Goal: Information Seeking & Learning: Learn about a topic

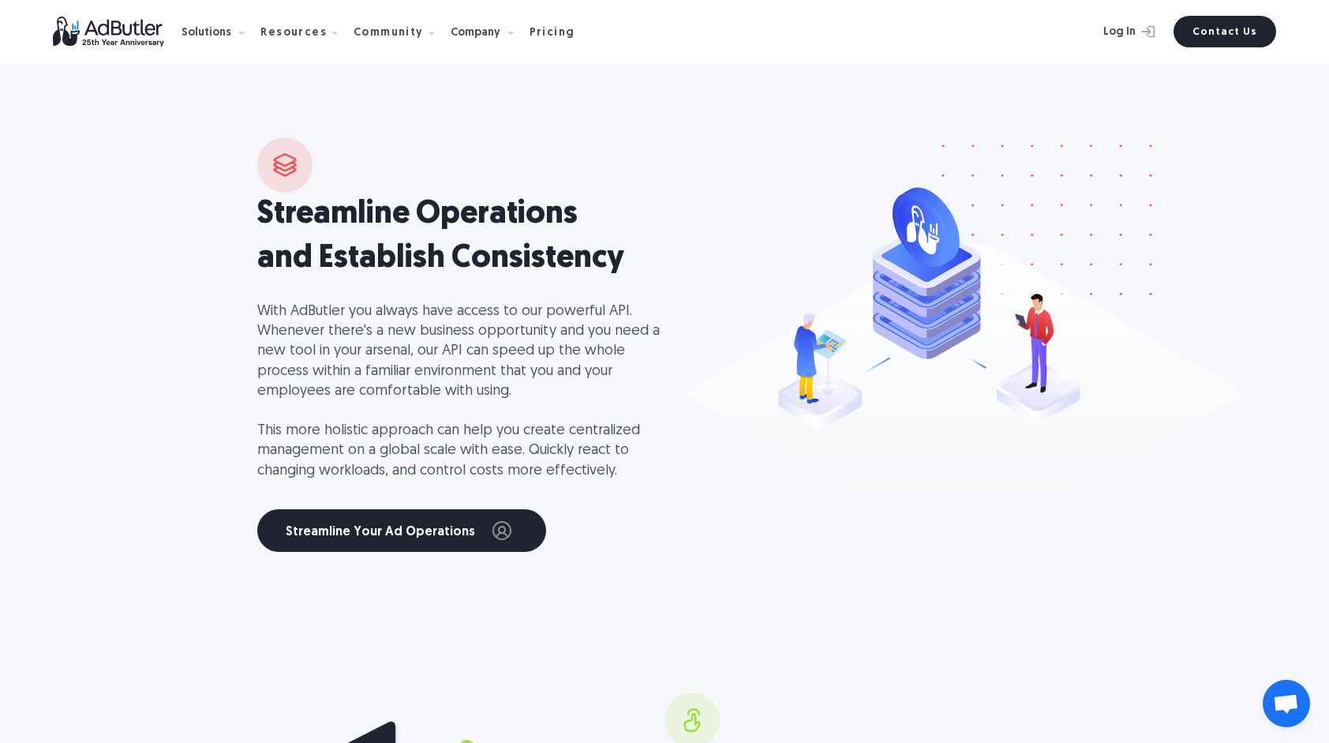
scroll to position [3709, 0]
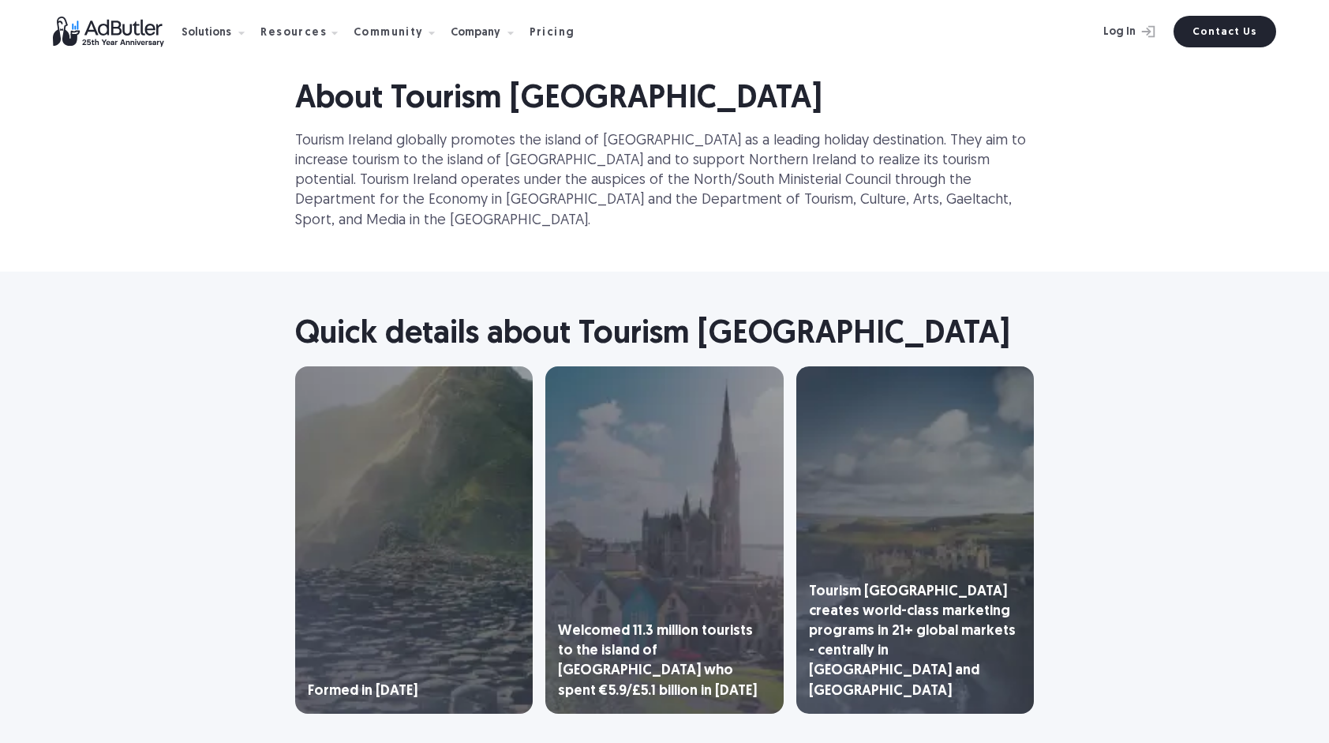
scroll to position [710, 0]
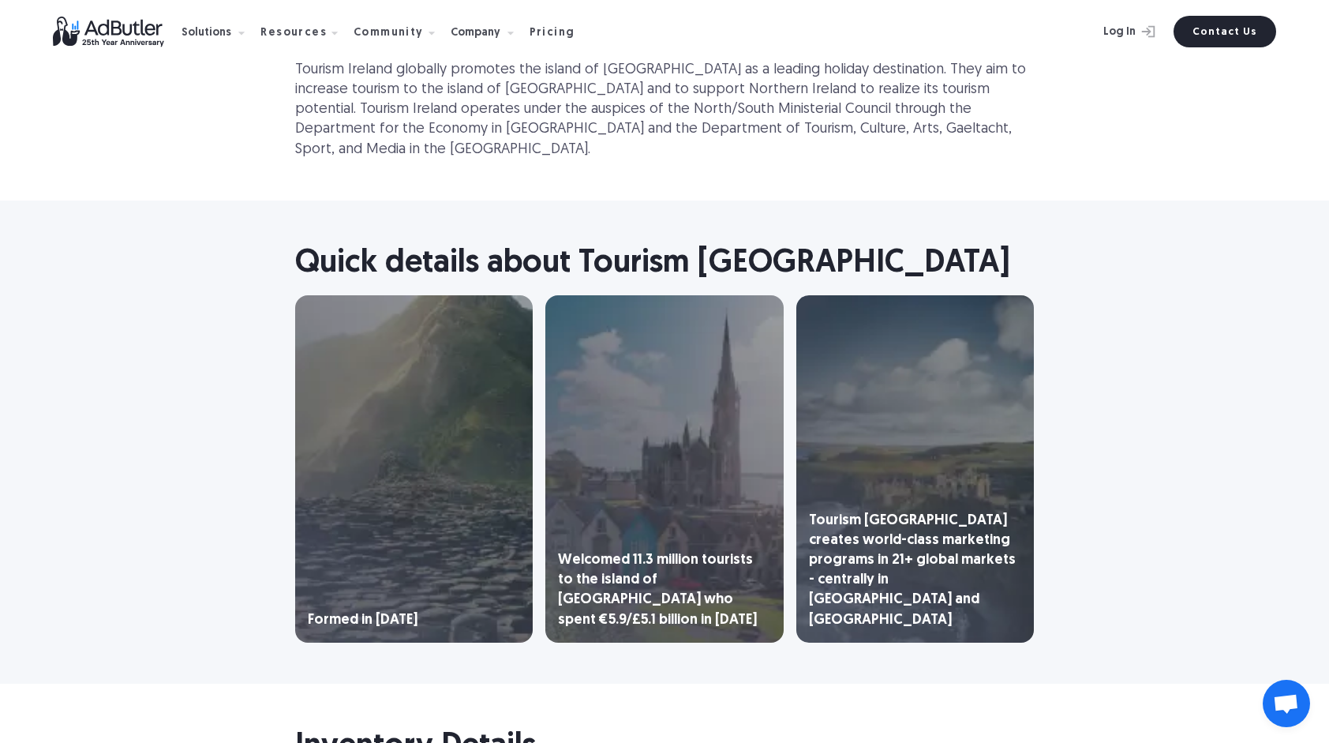
click at [413, 548] on div "Formed in [DATE]" at bounding box center [414, 468] width 238 height 347
click at [579, 511] on div "Welcomed 11.3 million tourists to the island of Ireland who spent €5.9/£5.1 bil…" at bounding box center [664, 468] width 238 height 347
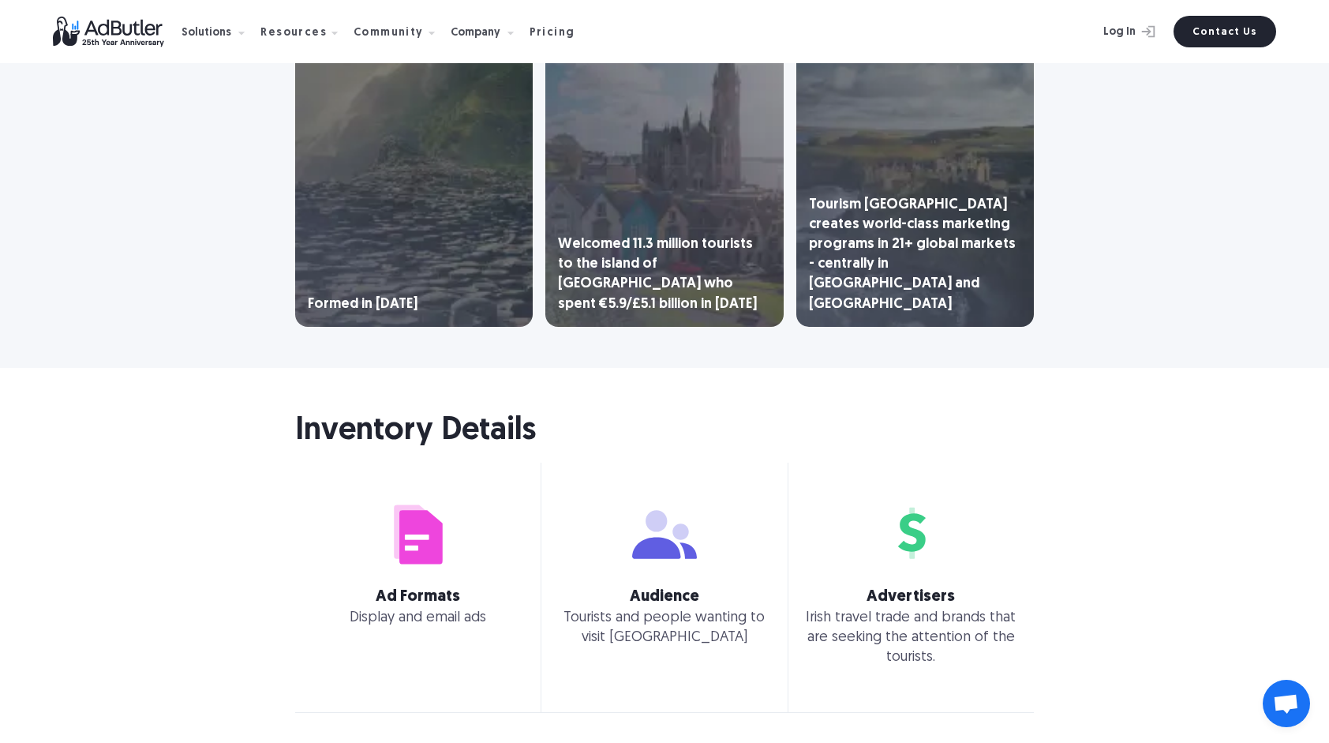
scroll to position [1263, 0]
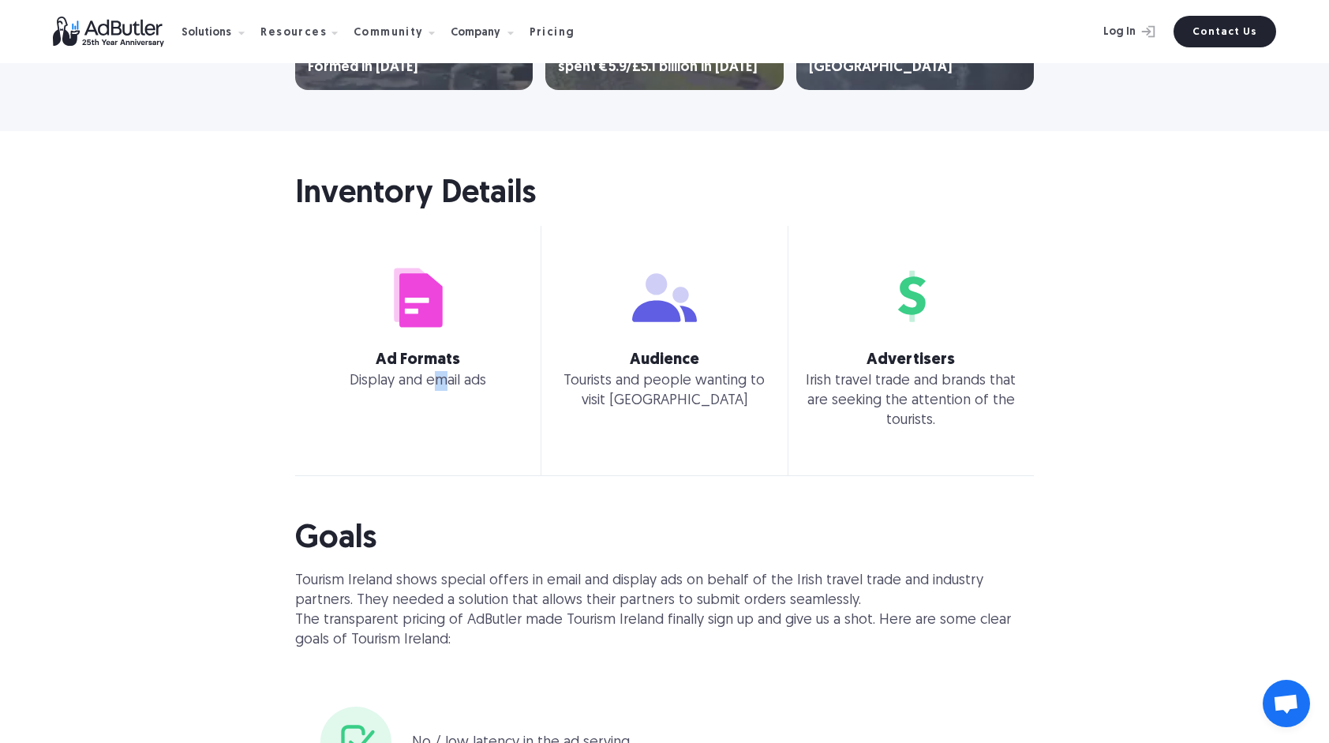
click at [440, 371] on p "Display and email ads" at bounding box center [418, 381] width 227 height 20
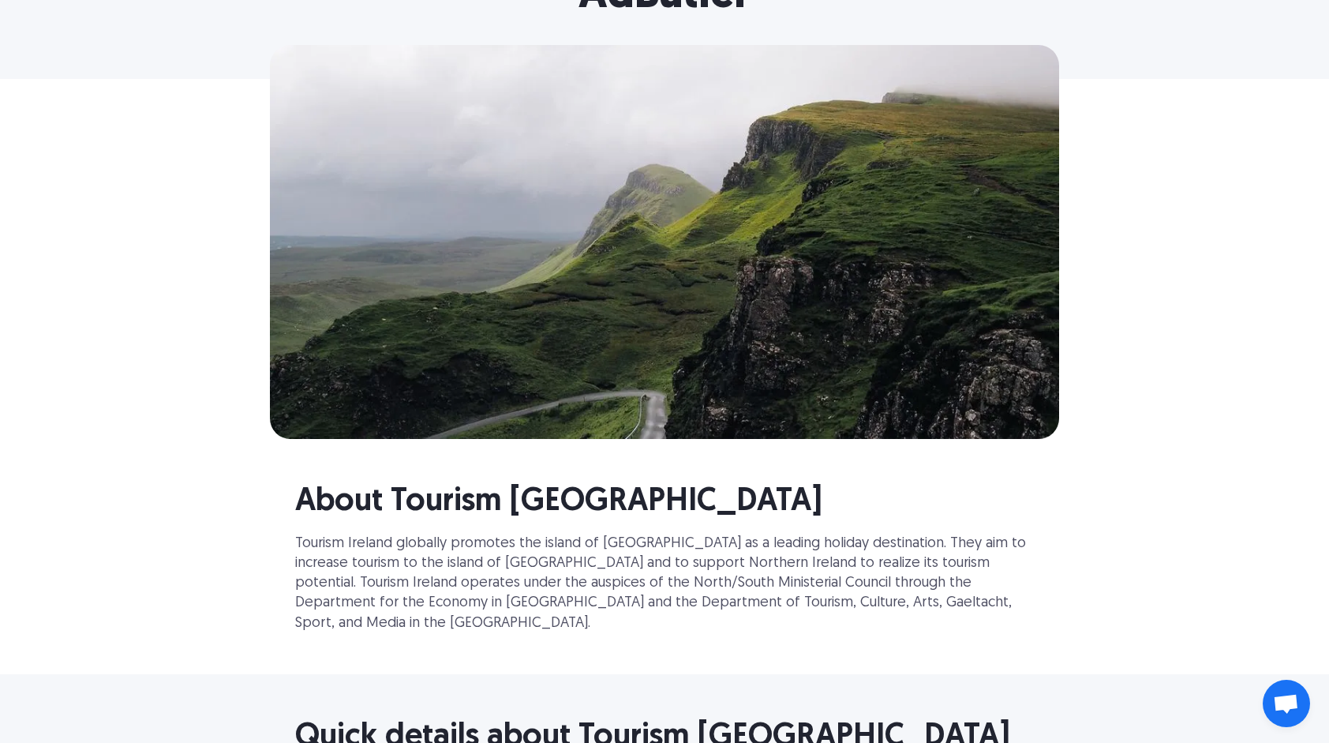
scroll to position [28, 0]
